Goal: Information Seeking & Learning: Learn about a topic

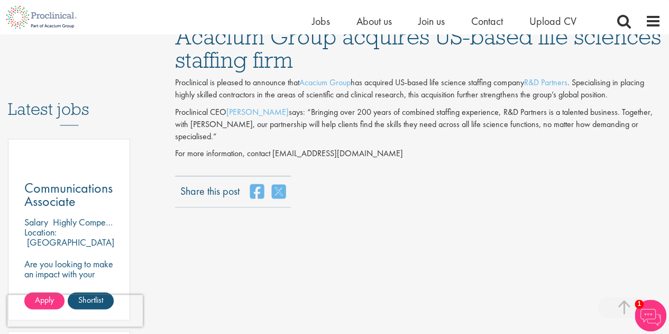
scroll to position [476, 0]
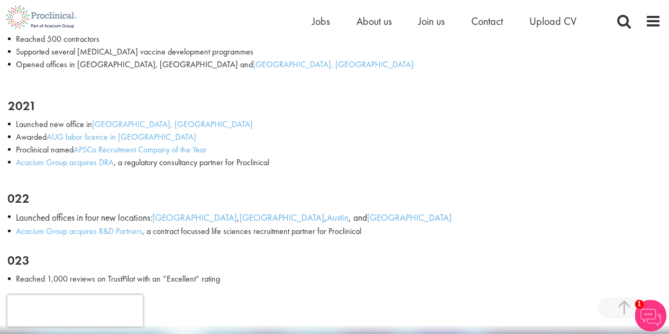
scroll to position [1534, 0]
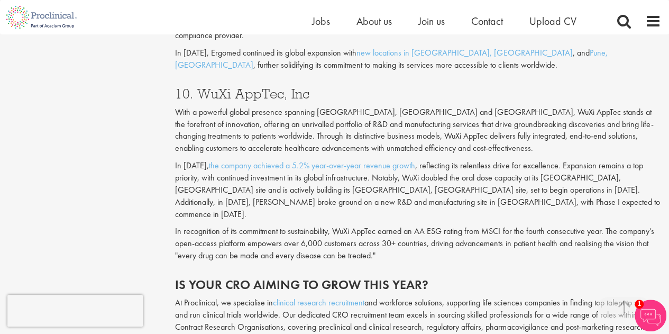
scroll to position [2644, 0]
